Goal: Task Accomplishment & Management: Manage account settings

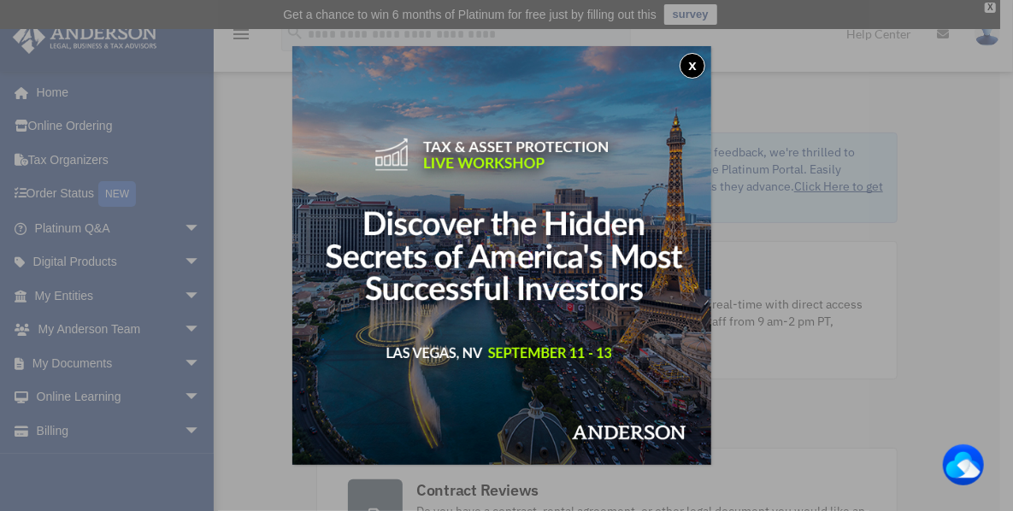
click at [698, 67] on button "x" at bounding box center [692, 66] width 26 height 26
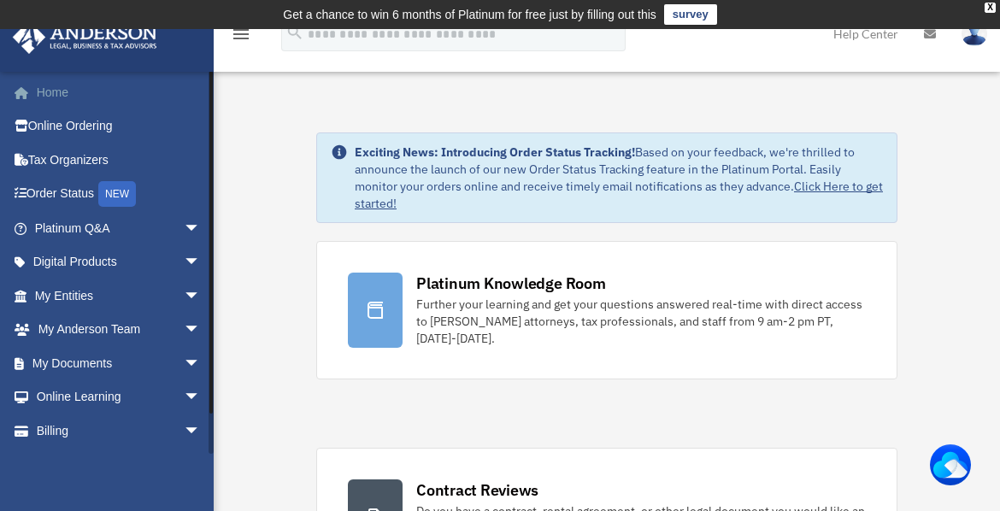
click at [62, 93] on link "Home" at bounding box center [119, 92] width 214 height 34
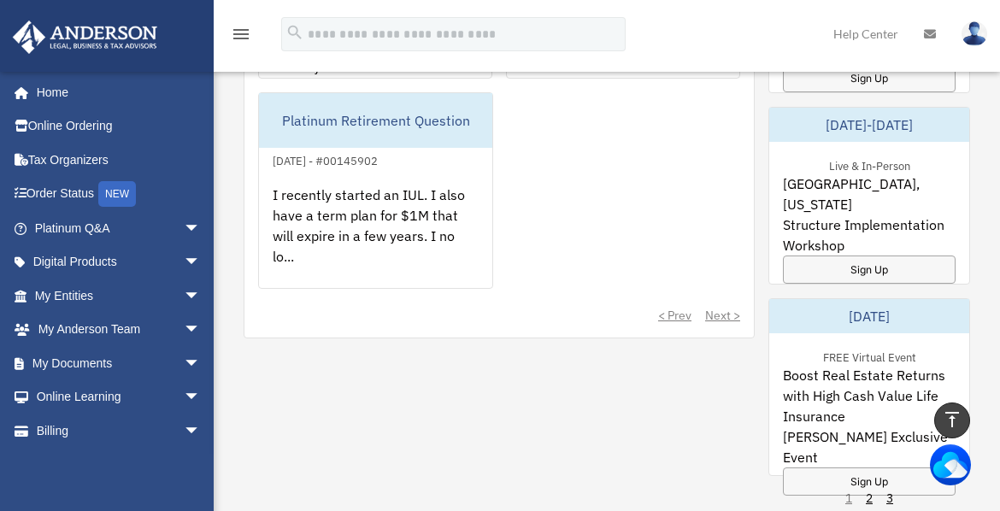
scroll to position [1277, 0]
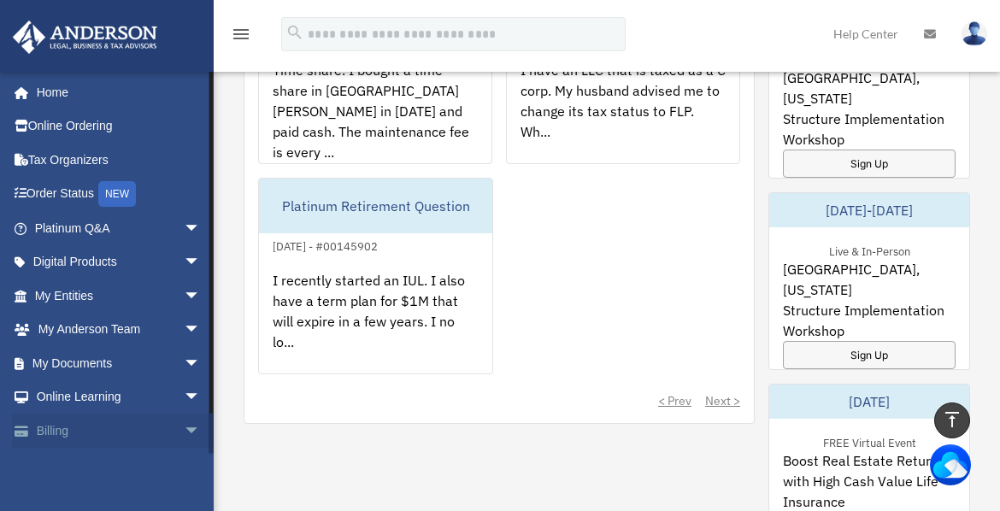
click at [57, 432] on link "Billing arrow_drop_down" at bounding box center [119, 431] width 214 height 34
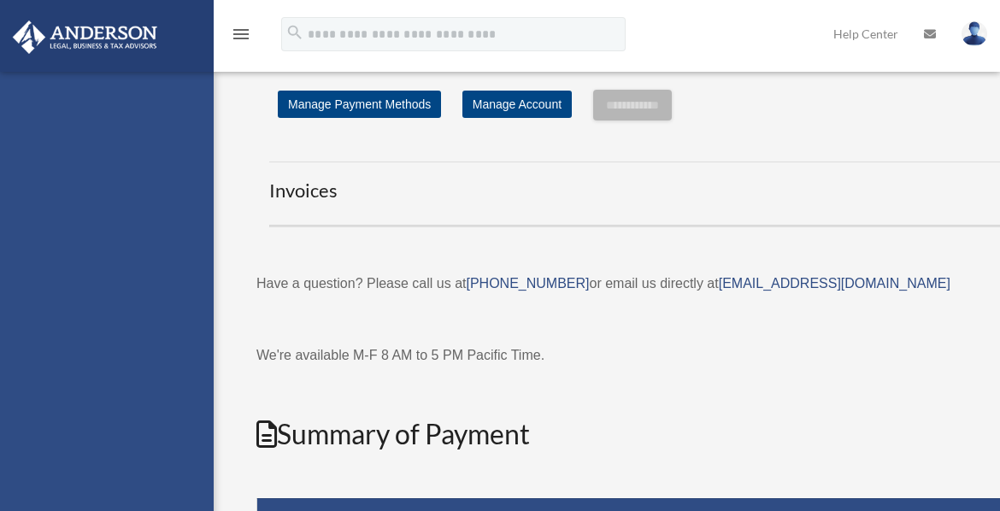
click at [179, 427] on div "calphorcarty@gmail.com Sign Out calphorcarty@gmail.com Home Online Ordering Tax…" at bounding box center [107, 327] width 214 height 511
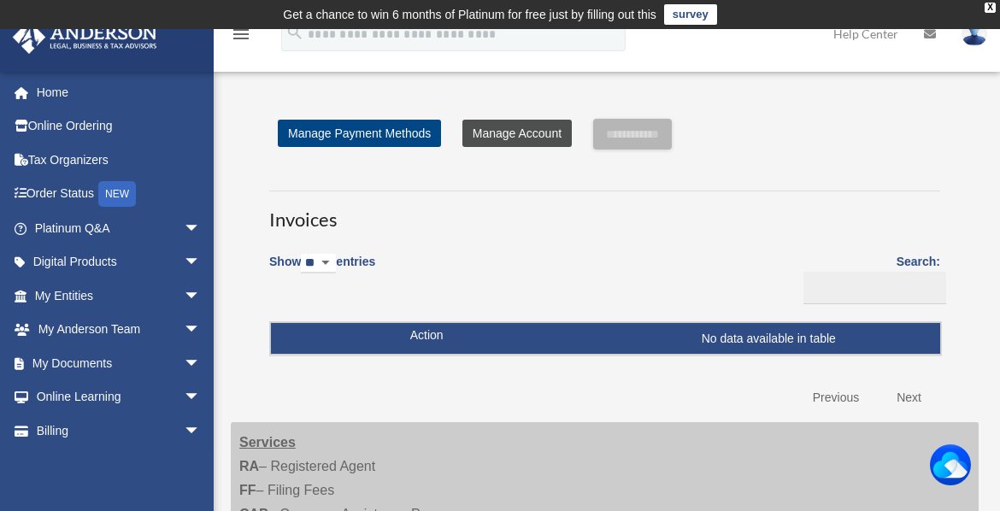
click at [531, 135] on link "Manage Account" at bounding box center [516, 133] width 109 height 27
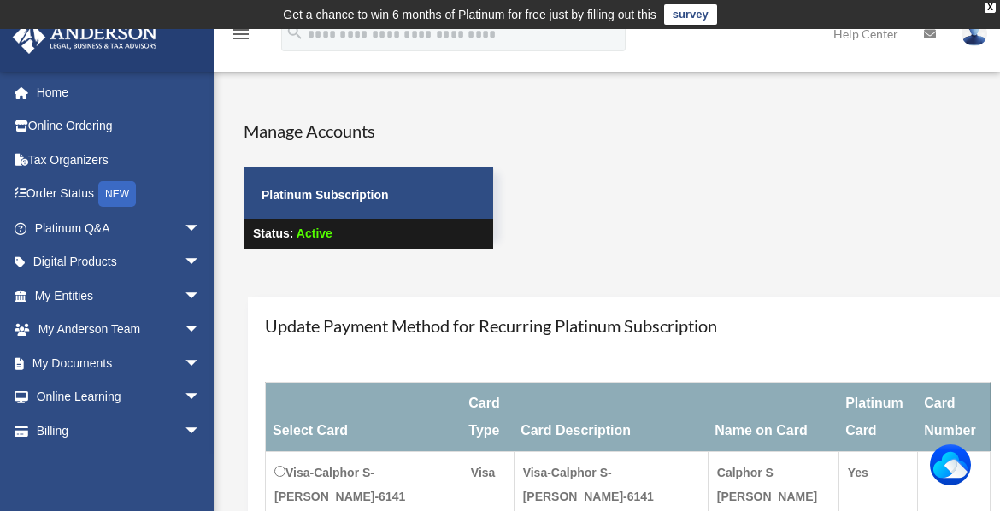
drag, startPoint x: 975, startPoint y: 38, endPoint x: 765, endPoint y: 181, distance: 254.1
click at [765, 181] on div "Manage Accounts Platinum Subscription Platinum Subscription Status: Active" at bounding box center [645, 199] width 829 height 161
click at [992, 5] on div "X" at bounding box center [989, 8] width 11 height 10
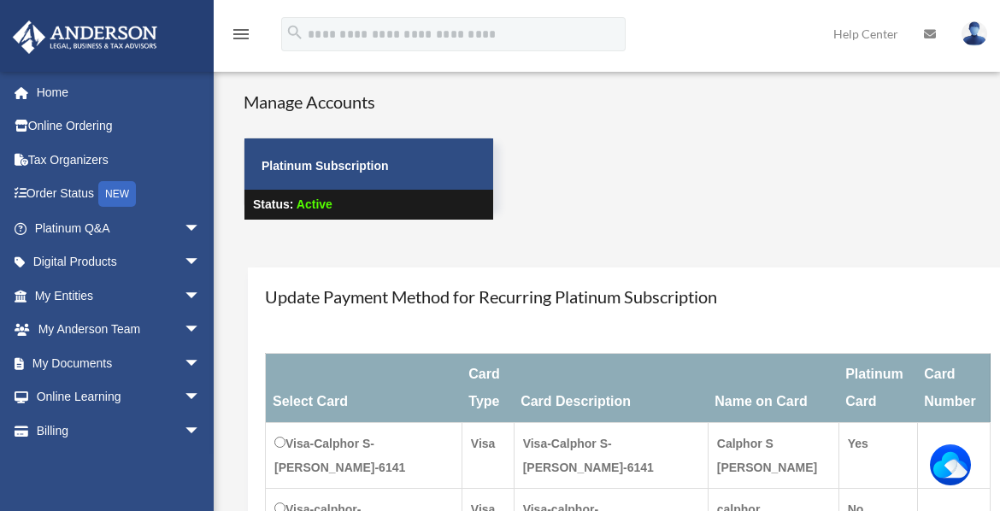
click at [978, 29] on img at bounding box center [974, 33] width 26 height 25
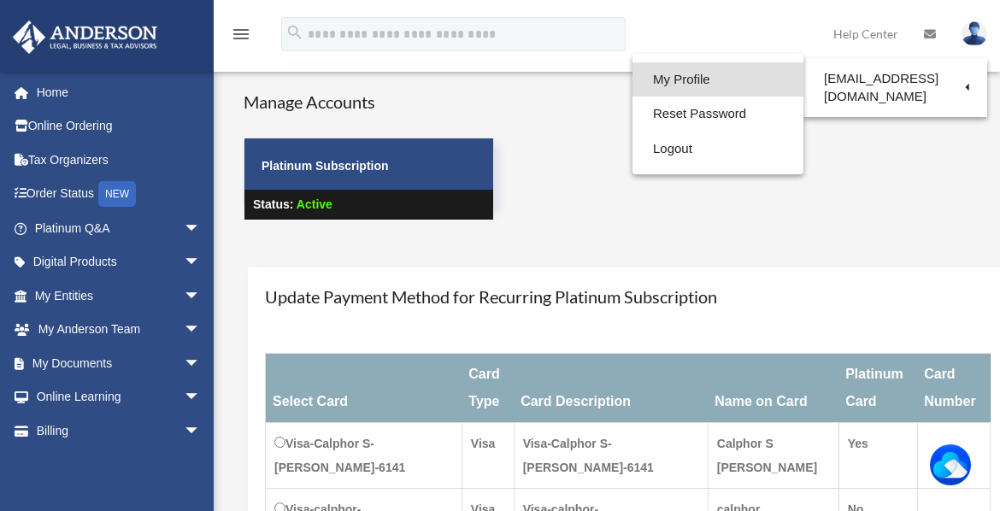
click at [688, 79] on link "My Profile" at bounding box center [717, 79] width 171 height 35
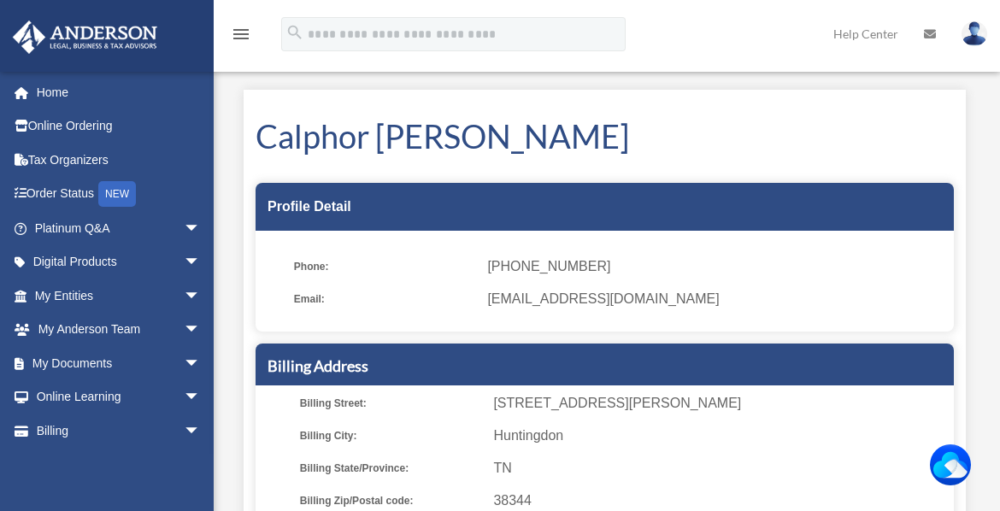
click at [972, 35] on img at bounding box center [974, 33] width 26 height 25
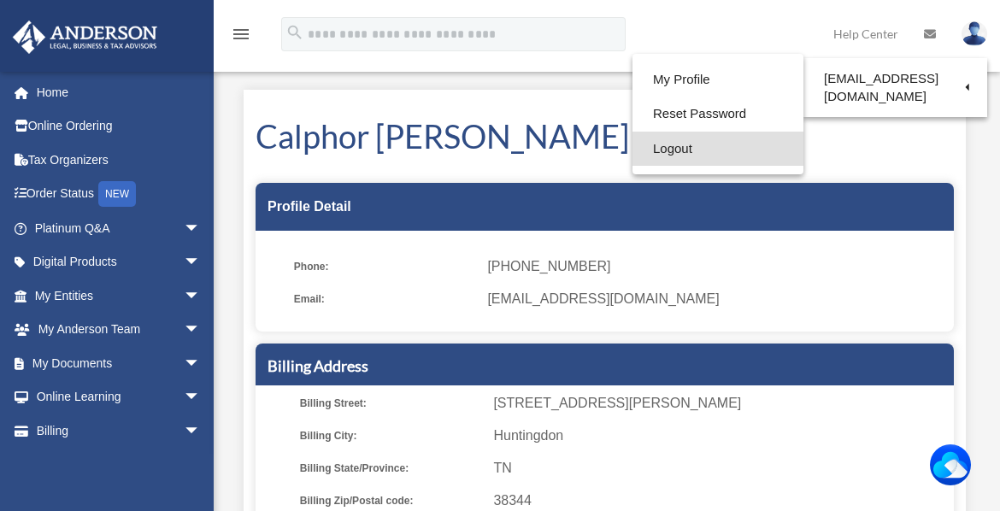
click at [690, 149] on link "Logout" at bounding box center [717, 149] width 171 height 35
